Goal: Task Accomplishment & Management: Complete application form

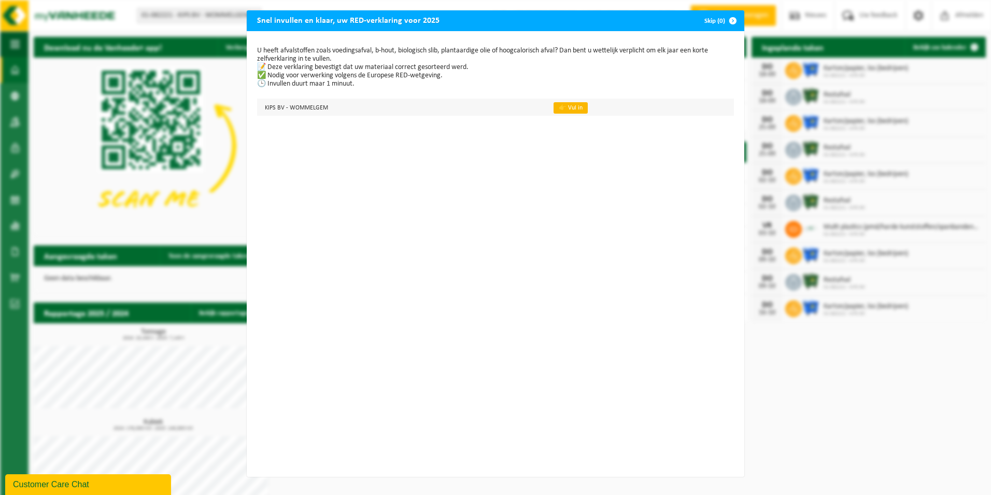
click at [560, 105] on link "👉 Vul in" at bounding box center [571, 107] width 34 height 11
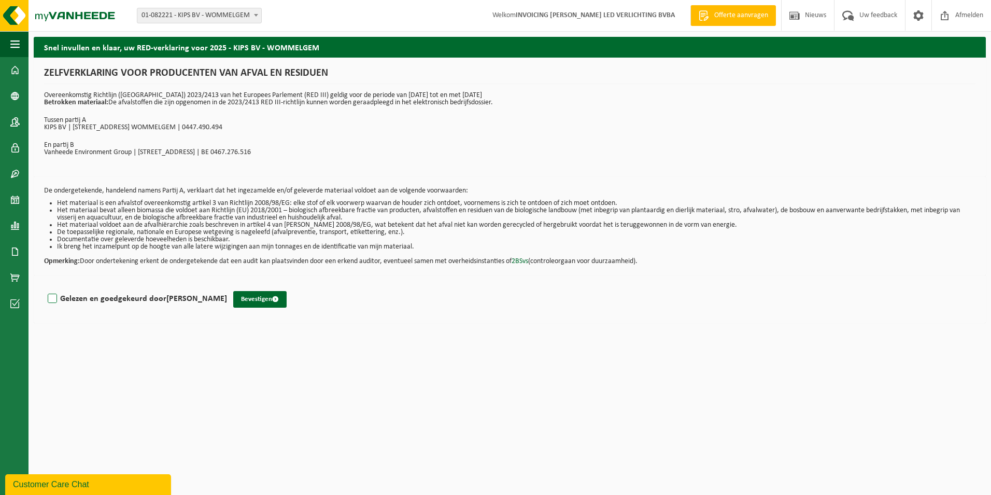
click at [143, 294] on label "Gelezen en goedgekeurd door PIERRE DECLERCQ" at bounding box center [136, 299] width 181 height 16
click at [227, 286] on input "Gelezen en goedgekeurd door PIERRE DECLERCQ" at bounding box center [227, 285] width 1 height 1
checkbox input "true"
click at [266, 303] on button "Bevestigen" at bounding box center [259, 299] width 53 height 17
